Goal: Information Seeking & Learning: Check status

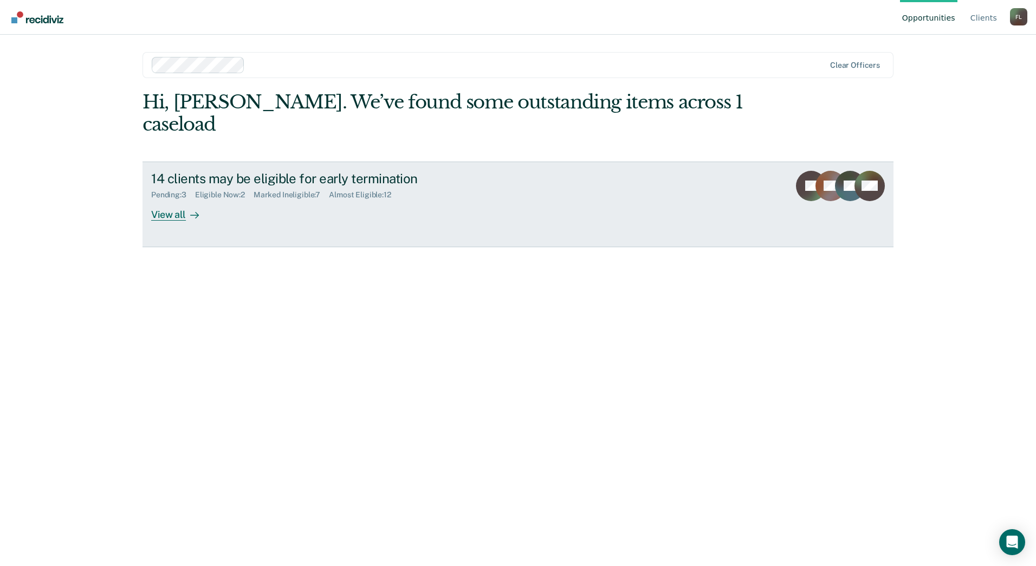
click at [171, 186] on div "Pending : 3 Eligible Now : 2 Marked Ineligible : 7 Almost Eligible : 12" at bounding box center [341, 193] width 380 height 14
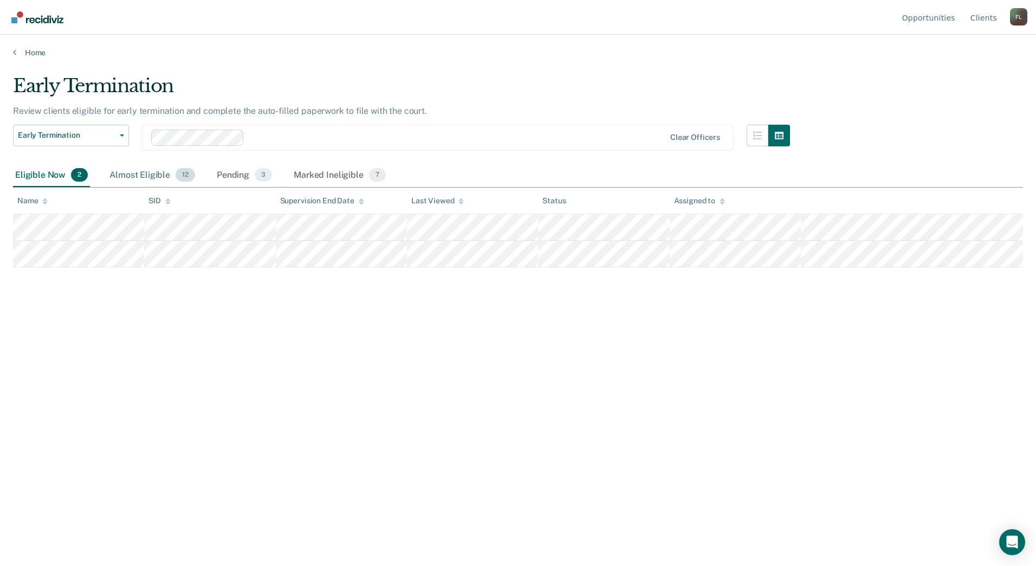
click at [150, 174] on div "Almost Eligible 12" at bounding box center [152, 176] width 90 height 24
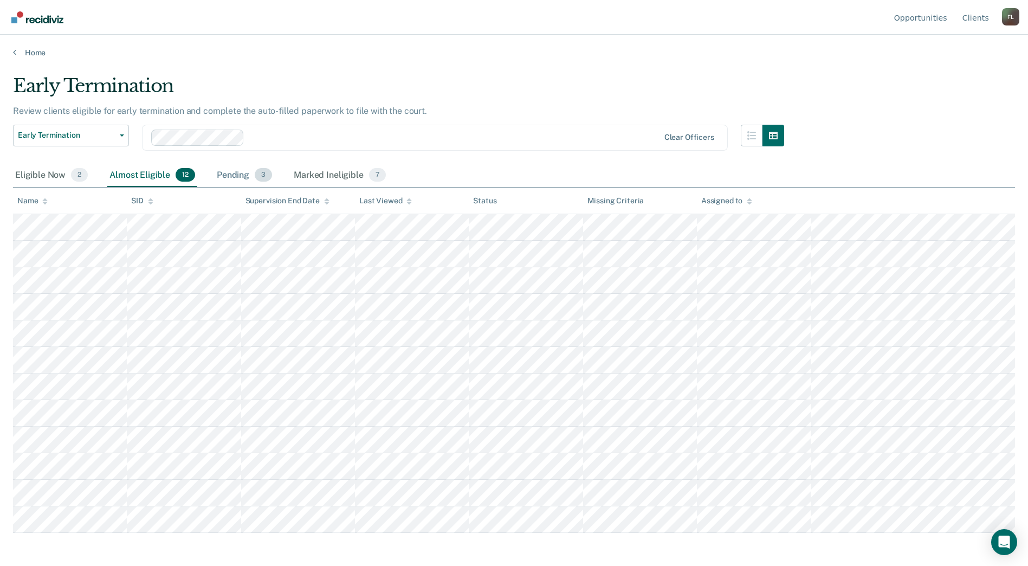
click at [248, 179] on div "Pending 3" at bounding box center [245, 176] width 60 height 24
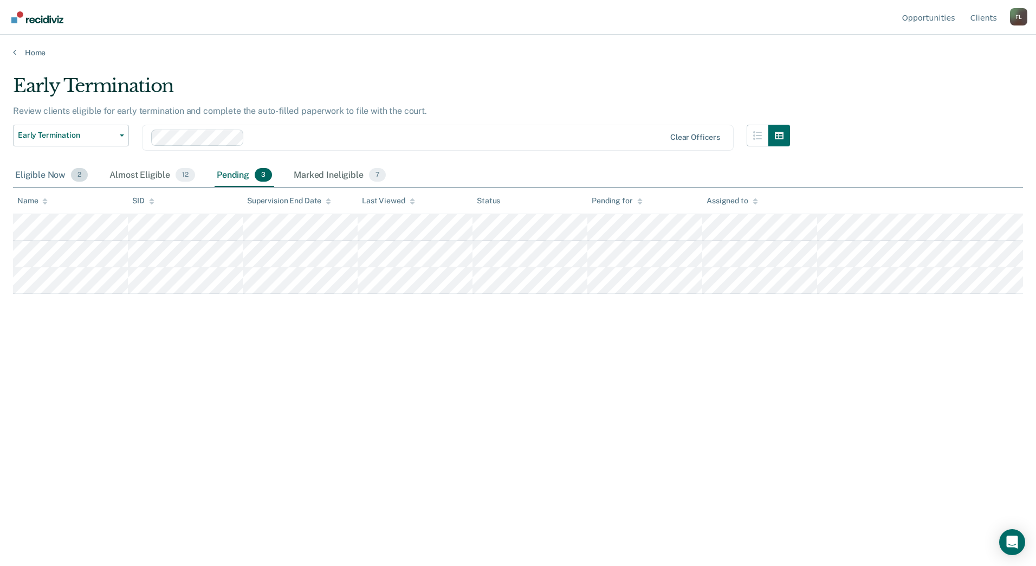
click at [63, 172] on div "Eligible Now 2" at bounding box center [51, 176] width 77 height 24
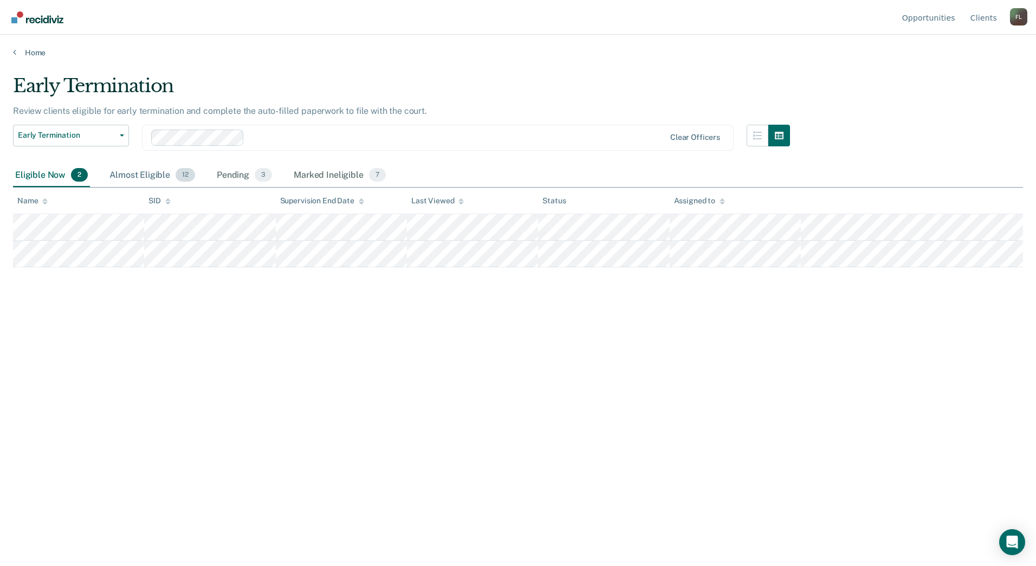
click at [152, 177] on div "Almost Eligible 12" at bounding box center [152, 176] width 90 height 24
